Goal: Task Accomplishment & Management: Complete application form

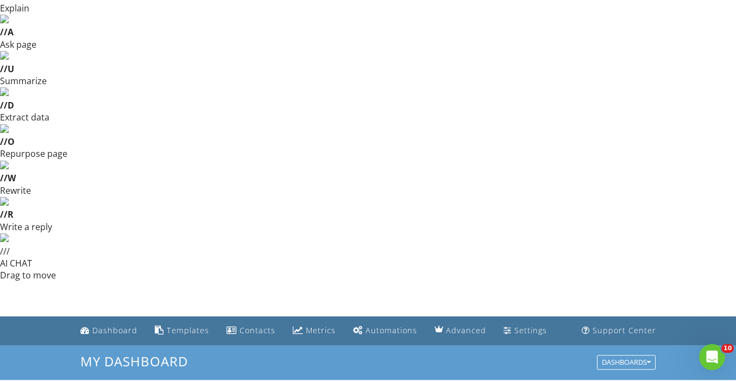
scroll to position [147, 0]
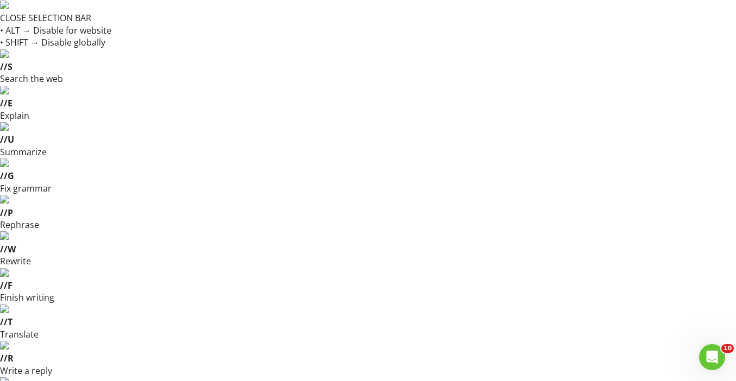
type input "09"
type input "08/29/2025 9:00 AM"
type input "10"
type input "[DATE] 10:00 AM"
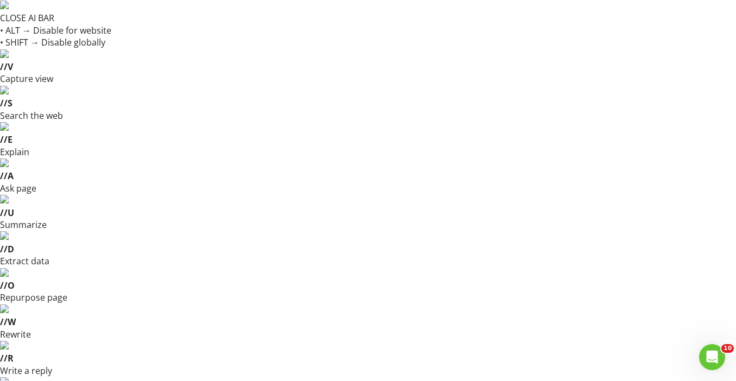
type input "11"
type input "[DATE] 11:00 AM"
type input "12"
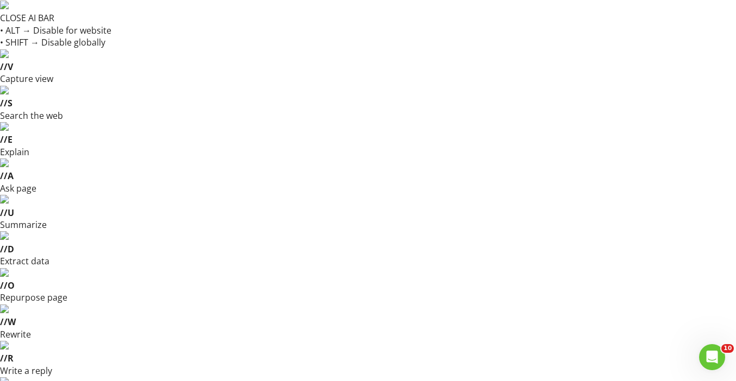
type input "08/29/2025 12:00 PM"
type input "01"
type input "08/29/2025 1:00 PM"
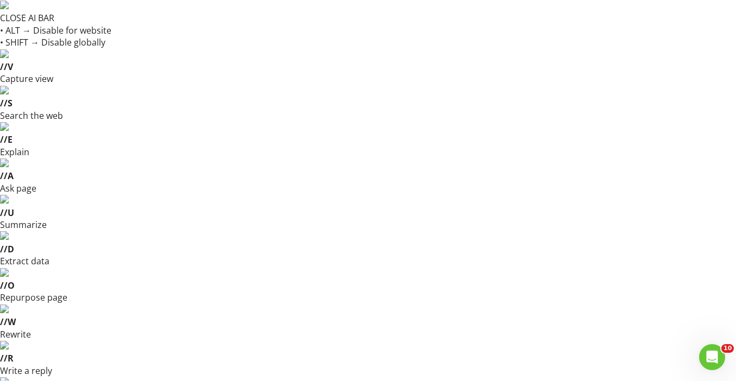
type input "02"
type input "08/29/2025 2:00 PM"
type input "05"
type input "08/29/2025 2:05 PM"
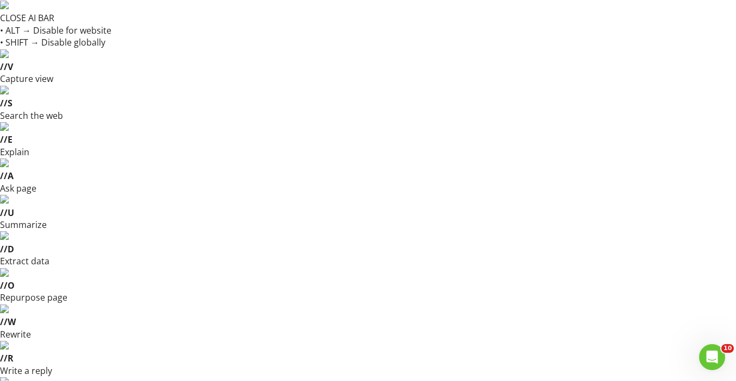
type input "10"
type input "08/29/2025 2:10 PM"
type input "15"
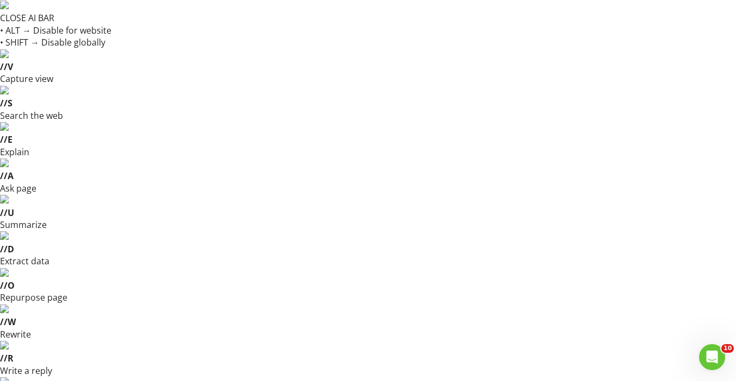
type input "08/29/2025 2:15 PM"
type input "20"
type input "08/29/2025 2:20 PM"
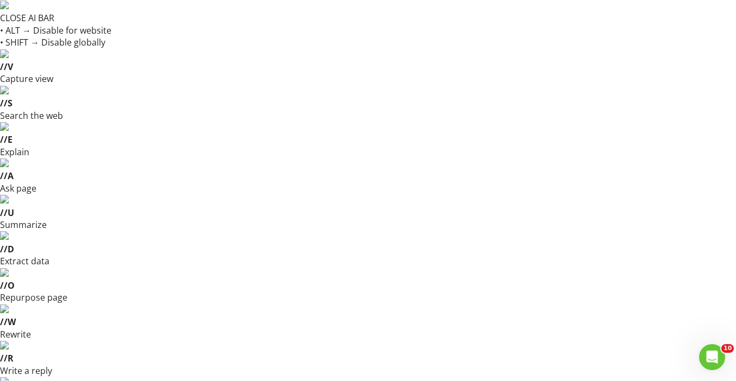
type input "25"
type input "08/29/2025 2:25 PM"
type input "30"
type input "08/29/2025 2:30 PM"
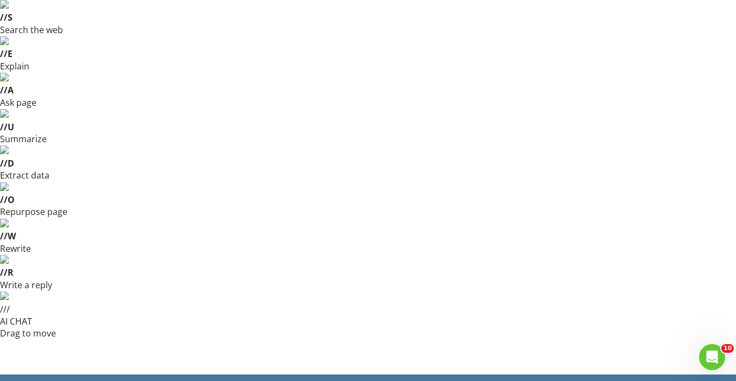
scroll to position [98, 0]
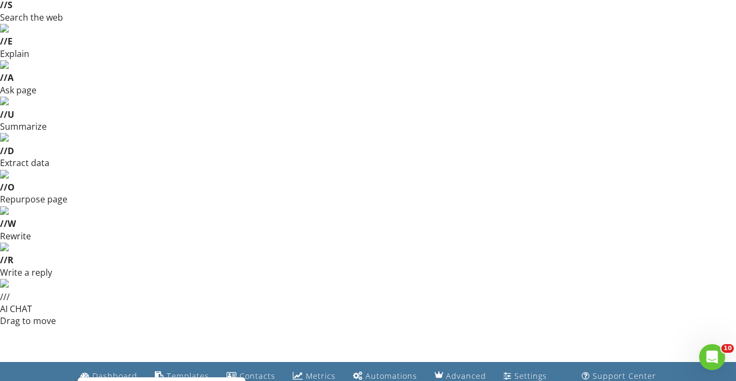
type input "6617 E 88th Pl, Tulsa, OK, USA"
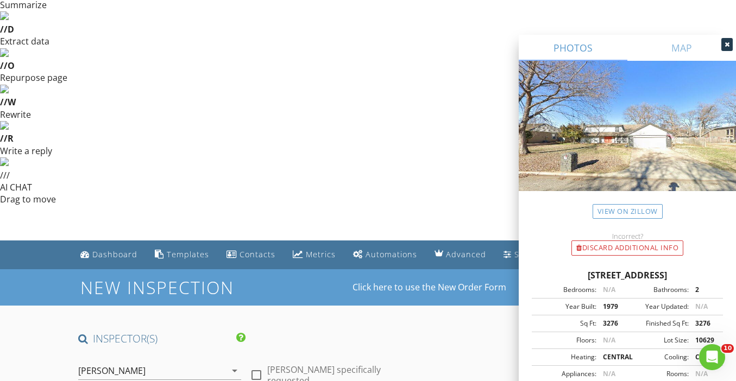
scroll to position [224, 0]
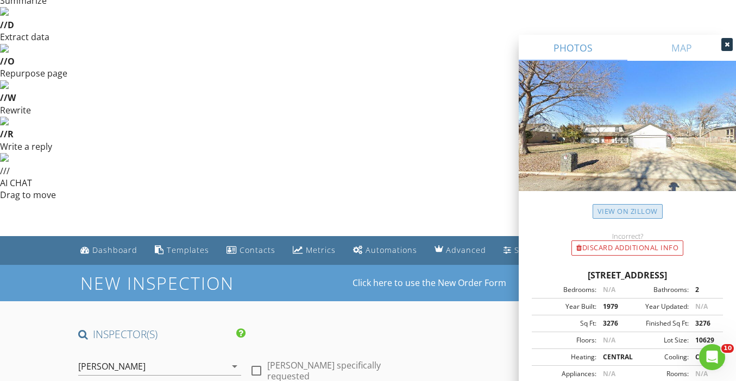
click at [633, 213] on link "View on Zillow" at bounding box center [628, 211] width 70 height 15
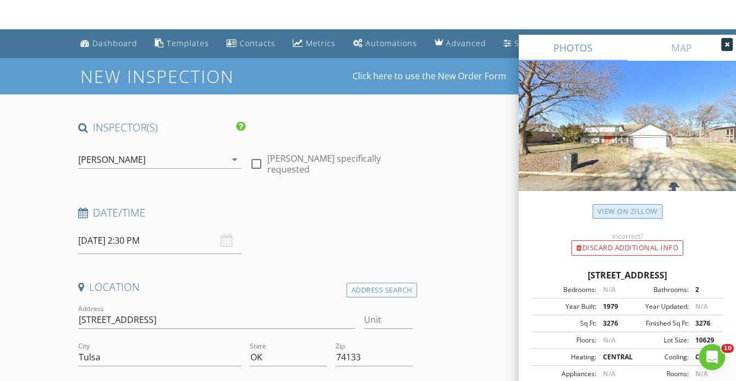
scroll to position [454, 0]
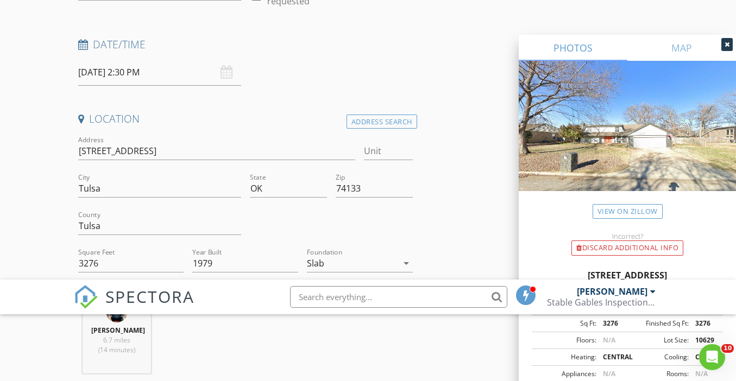
type input "bleds"
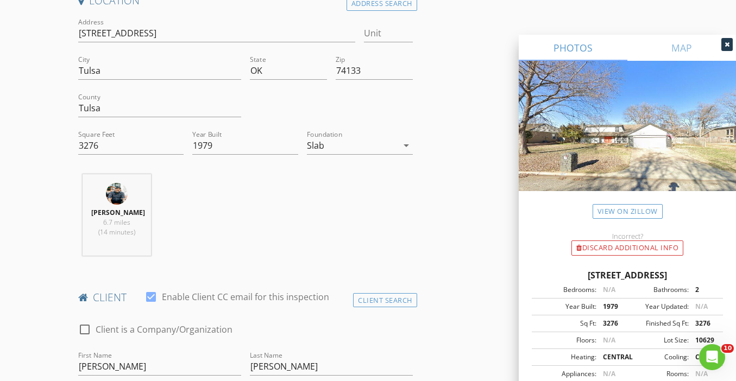
scroll to position [747, 0]
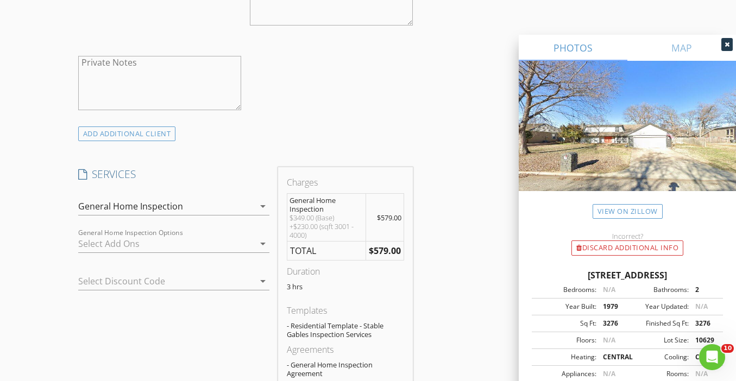
scroll to position [1259, 0]
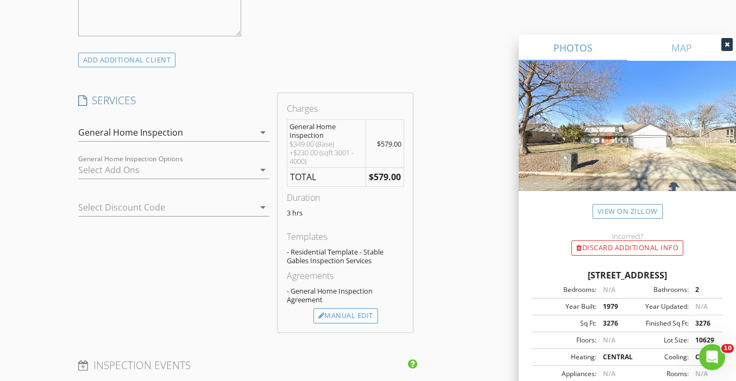
type input "amand"
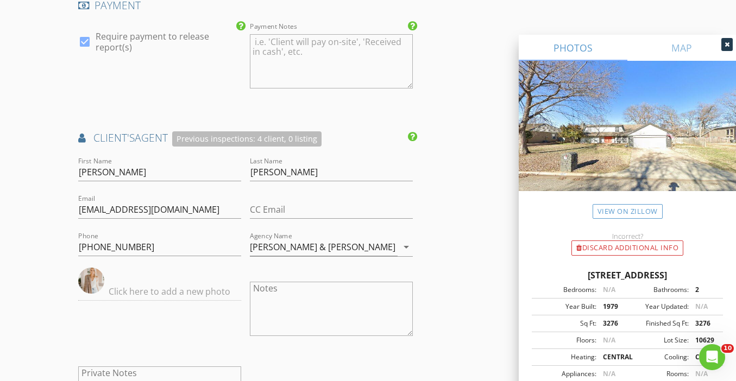
scroll to position [1703, 0]
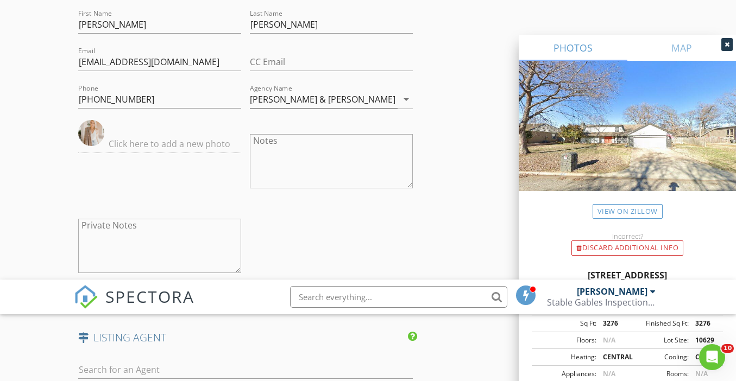
type input "Agent Referral"
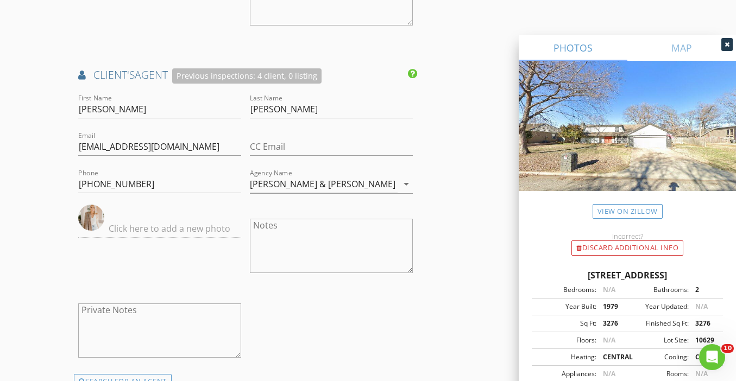
scroll to position [1769, 0]
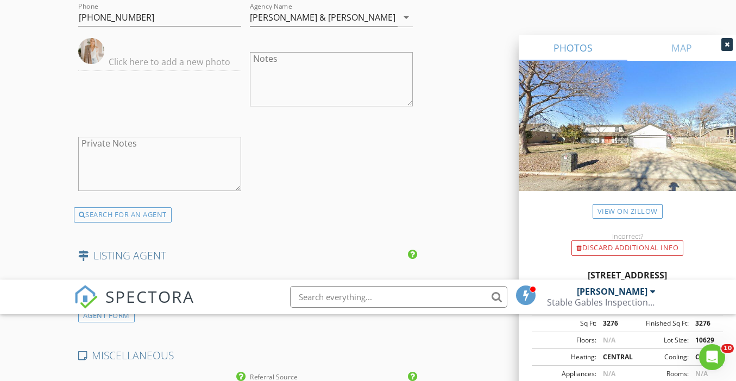
scroll to position [1789, 0]
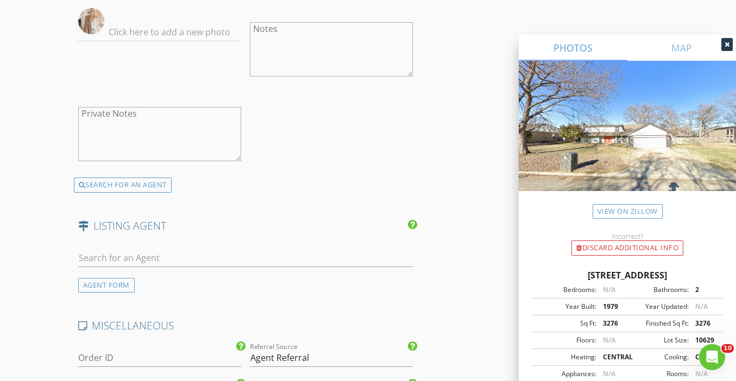
scroll to position [2010, 0]
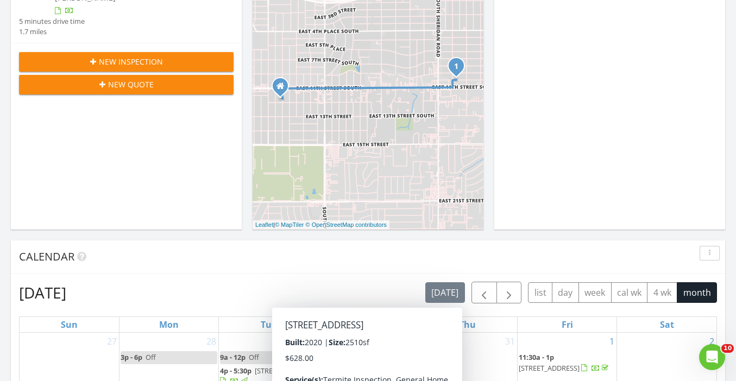
scroll to position [663, 0]
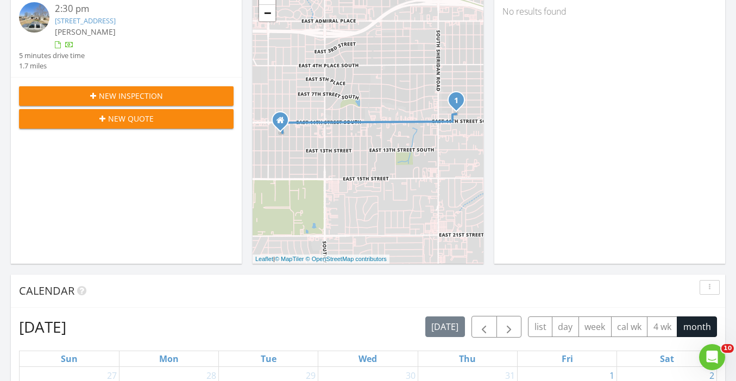
scroll to position [638, 0]
